Goal: Information Seeking & Learning: Learn about a topic

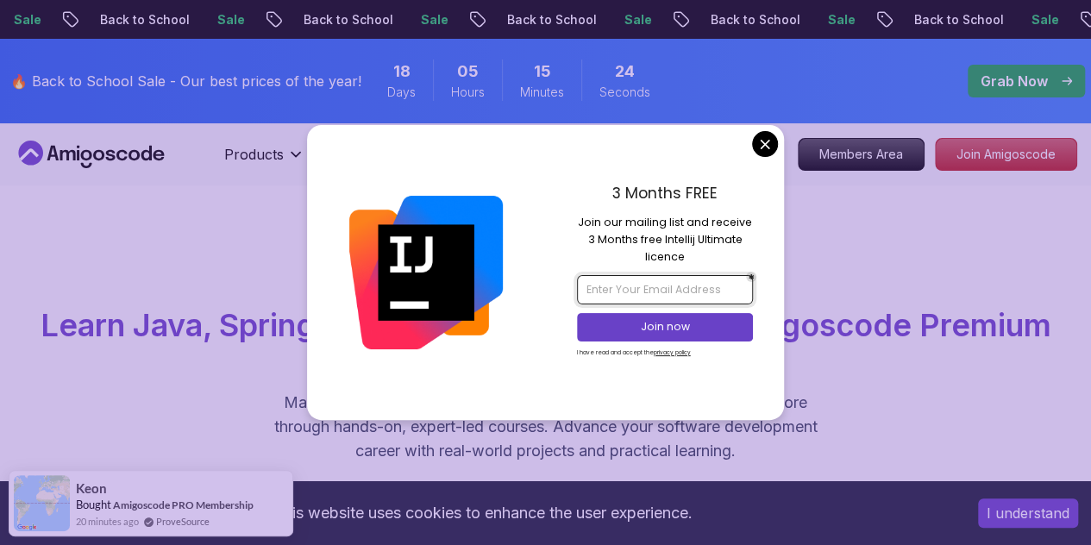
click at [644, 297] on input "email" at bounding box center [665, 289] width 176 height 29
type input "[EMAIL_ADDRESS][DOMAIN_NAME]"
click at [671, 328] on p "Join now" at bounding box center [665, 327] width 143 height 16
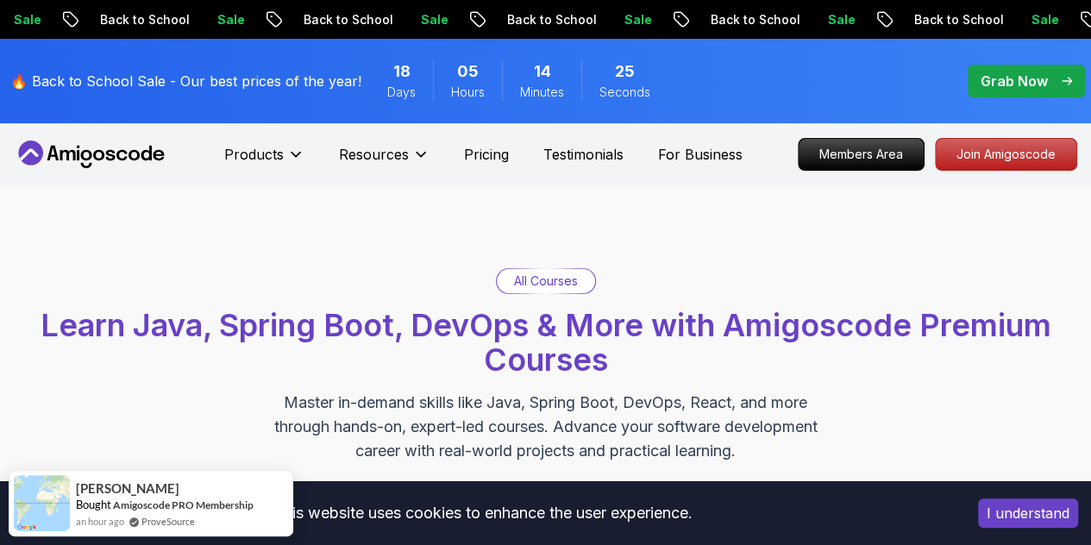
click at [558, 284] on p "All Courses" at bounding box center [546, 281] width 64 height 17
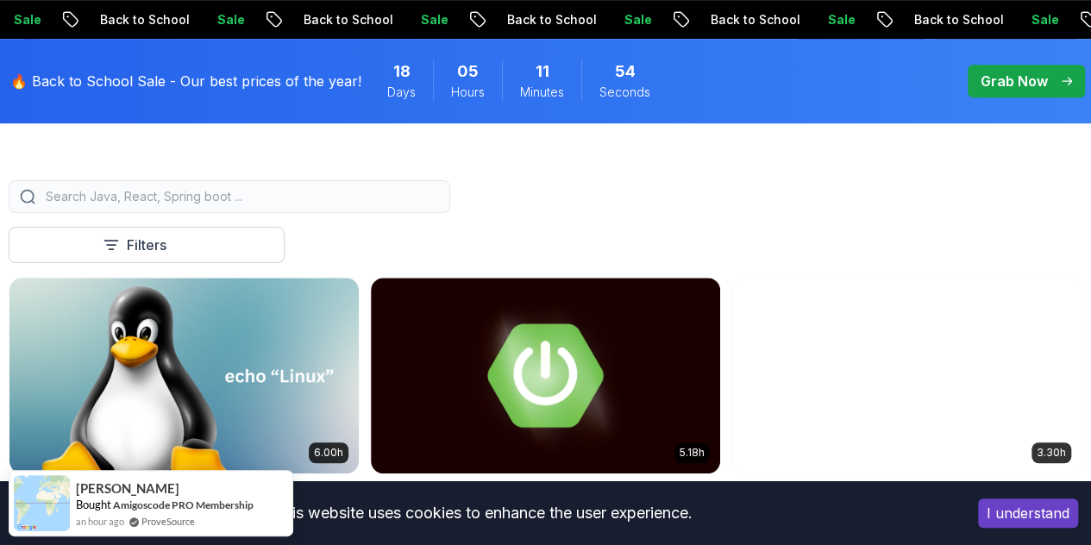
scroll to position [461, 0]
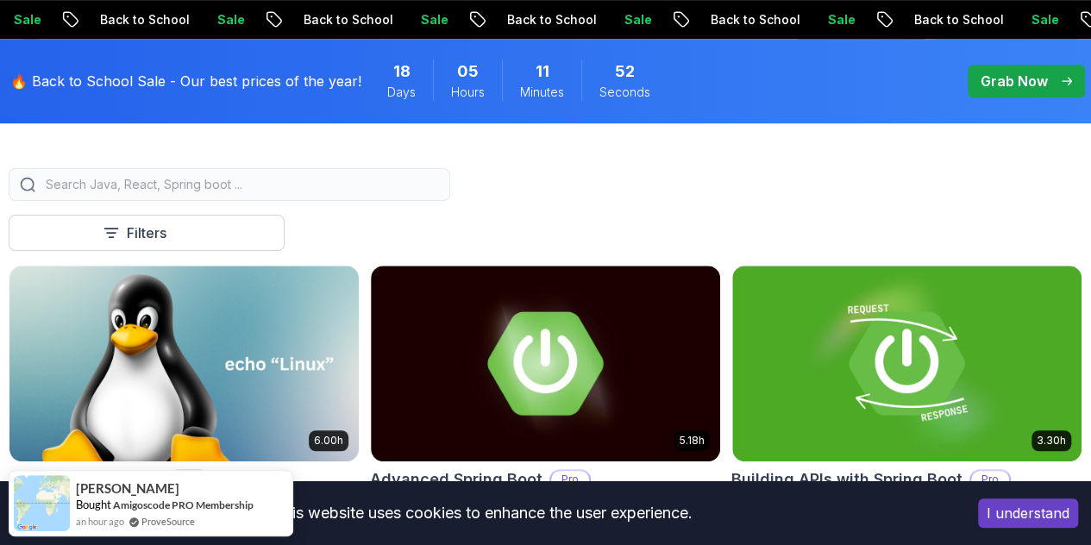
click at [439, 193] on input "search" at bounding box center [240, 184] width 397 height 17
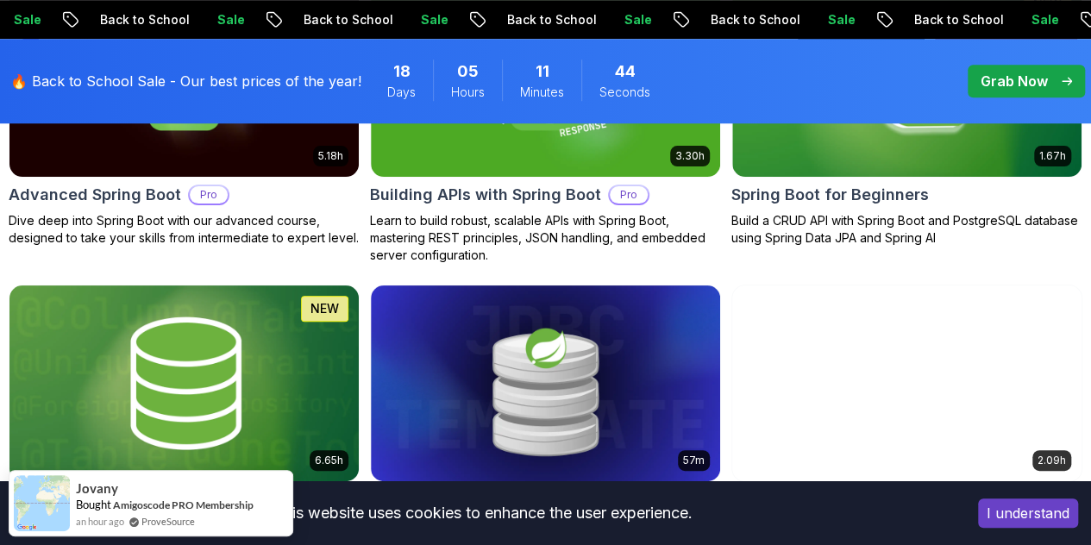
scroll to position [746, 0]
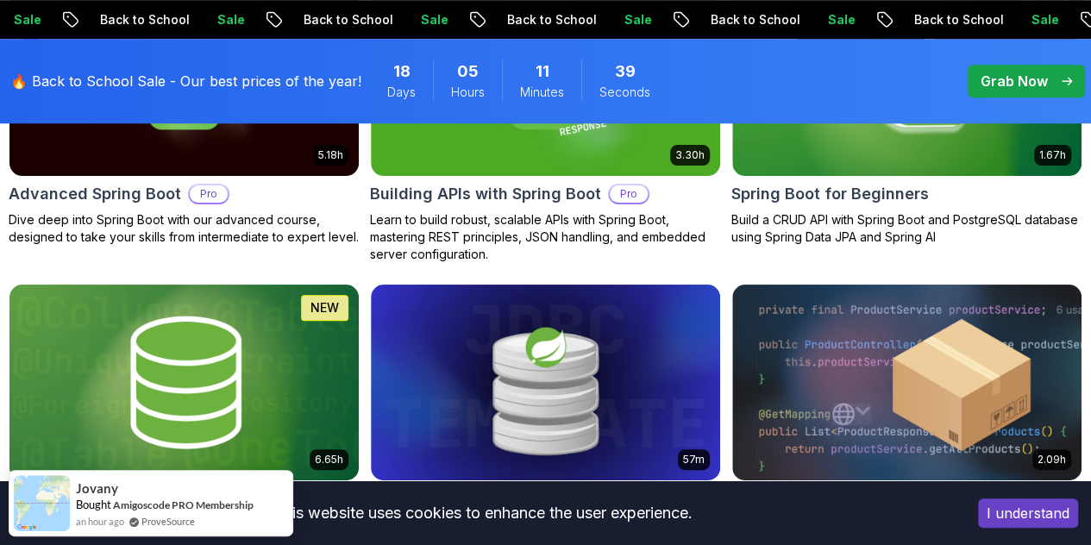
type input "spring"
